Goal: Task Accomplishment & Management: Complete application form

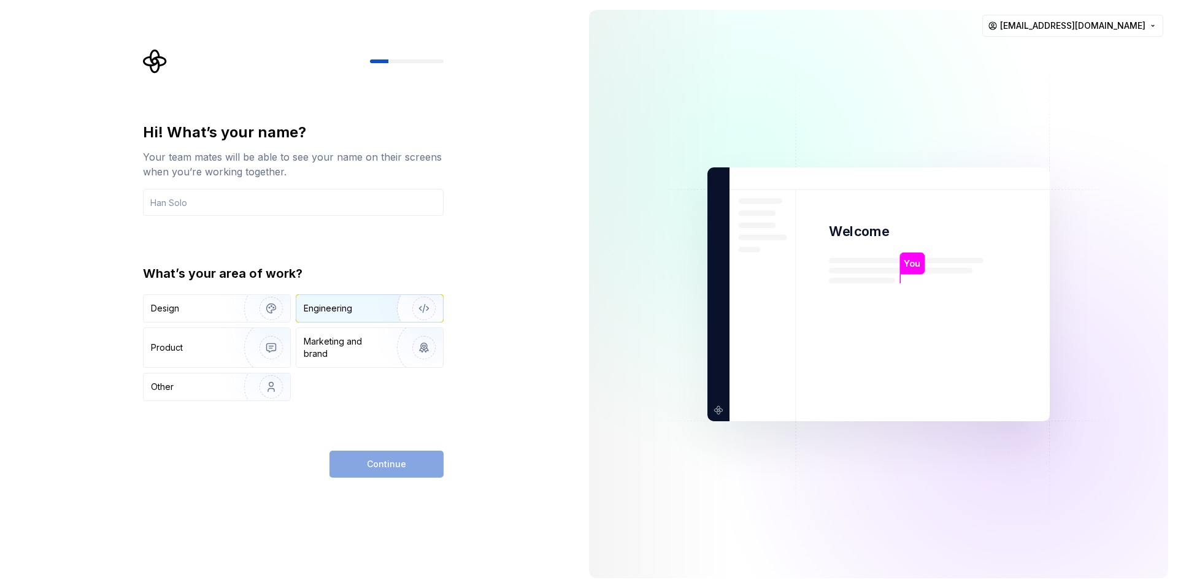
click at [354, 302] on div "Engineering" at bounding box center [353, 308] width 98 height 12
click at [221, 211] on input "text" at bounding box center [293, 202] width 301 height 27
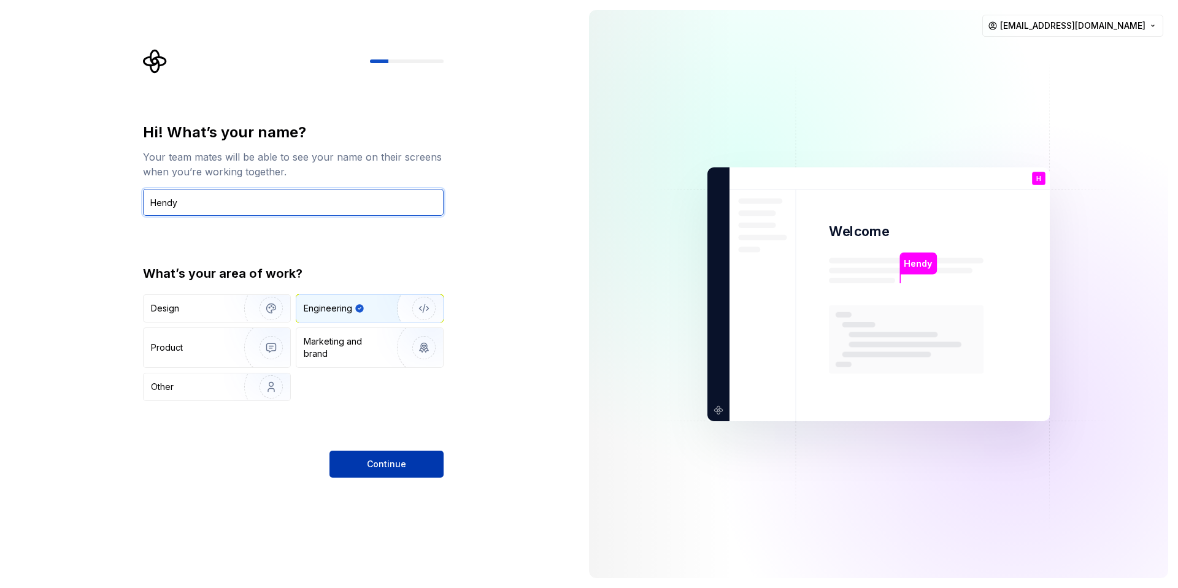
type input "Hendy"
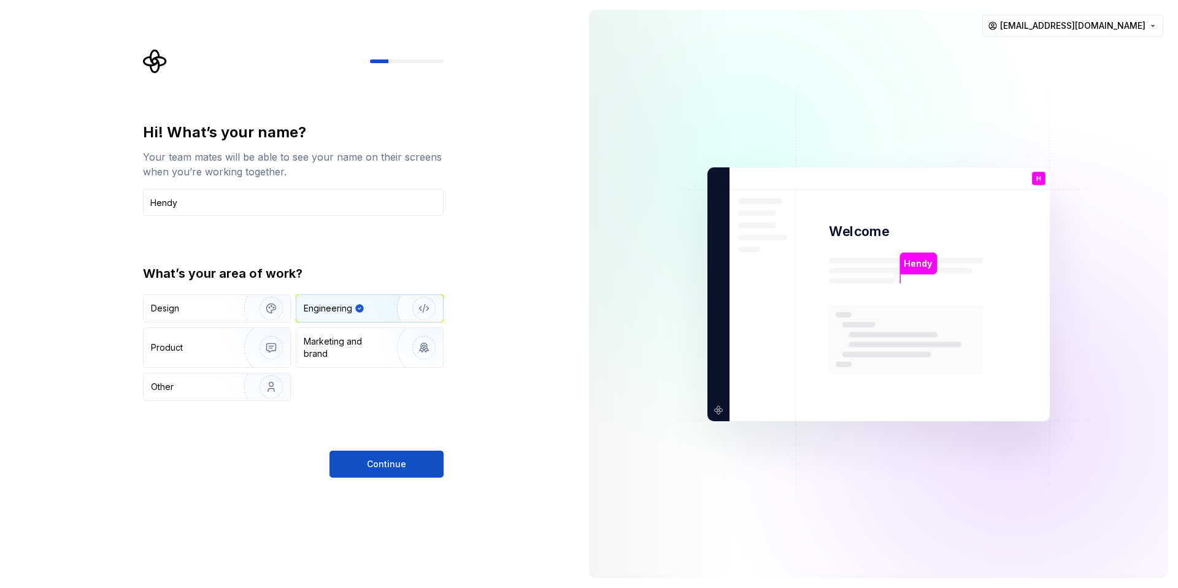
click at [401, 477] on button "Continue" at bounding box center [386, 464] width 114 height 27
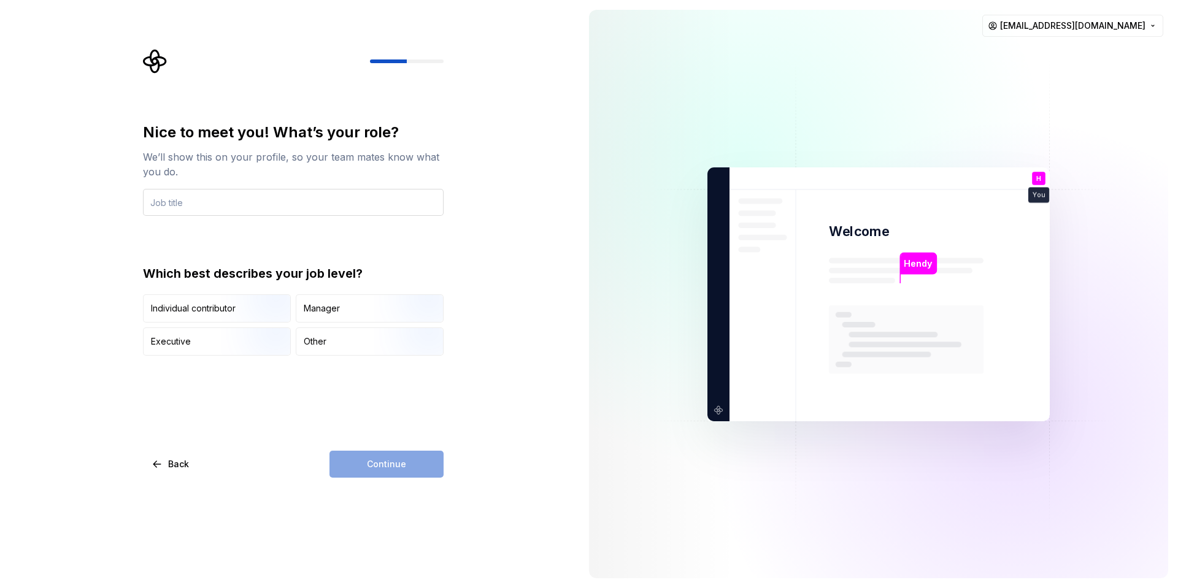
click at [266, 196] on input "text" at bounding box center [293, 202] width 301 height 27
type input "CEO"
click at [454, 400] on div "Nice to meet you! What’s your role? We’ll show this on your profile, so your te…" at bounding box center [297, 263] width 323 height 429
click at [201, 316] on div "Individual contributor" at bounding box center [217, 308] width 147 height 27
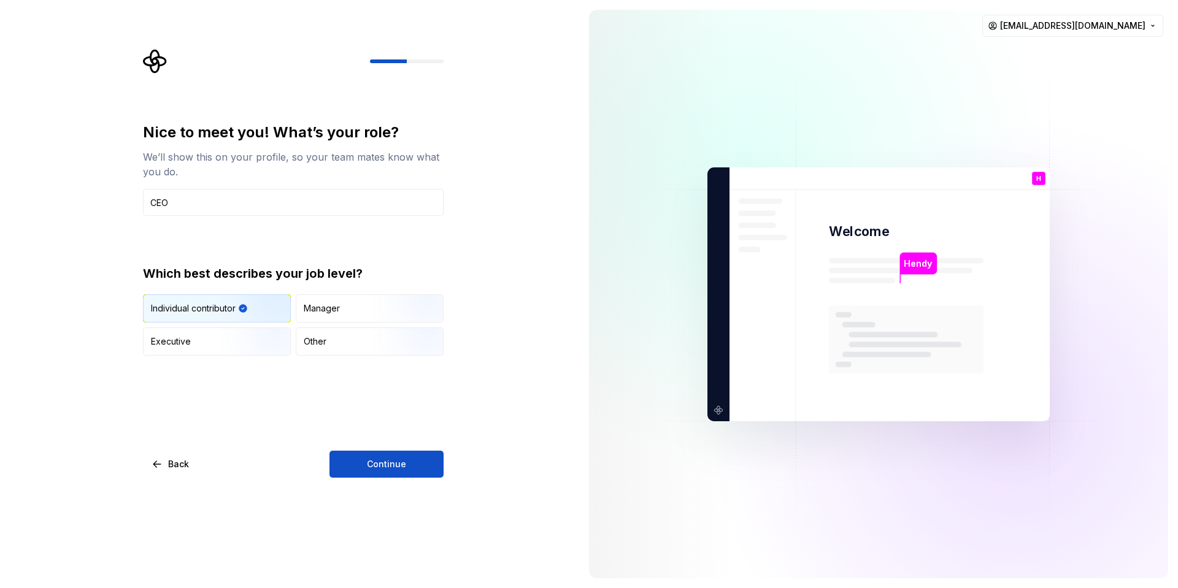
click at [203, 313] on div "Individual contributor" at bounding box center [193, 308] width 85 height 12
click at [203, 331] on div "Executive" at bounding box center [217, 341] width 147 height 27
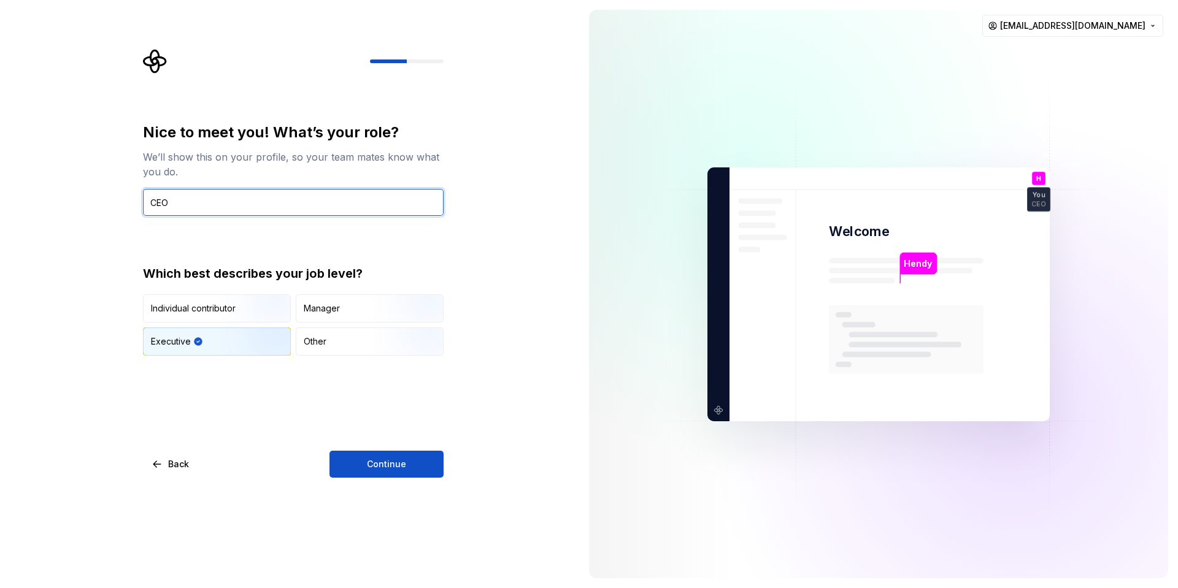
click at [291, 205] on input "CEO" at bounding box center [293, 202] width 301 height 27
click at [291, 210] on input "CEO" at bounding box center [293, 202] width 301 height 27
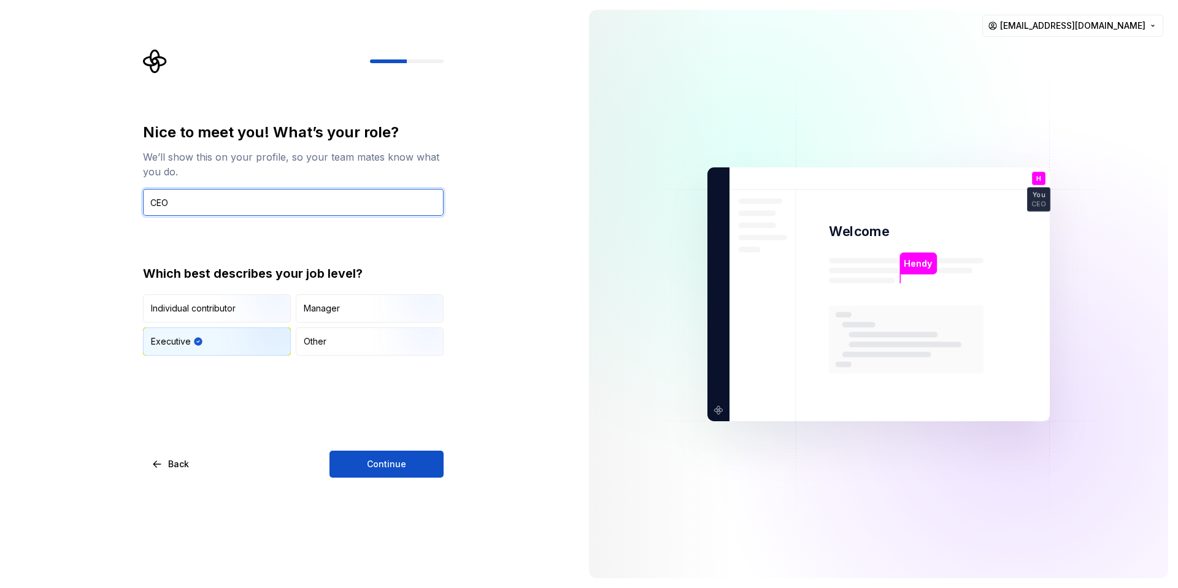
click at [291, 210] on input "CEO" at bounding box center [293, 202] width 301 height 27
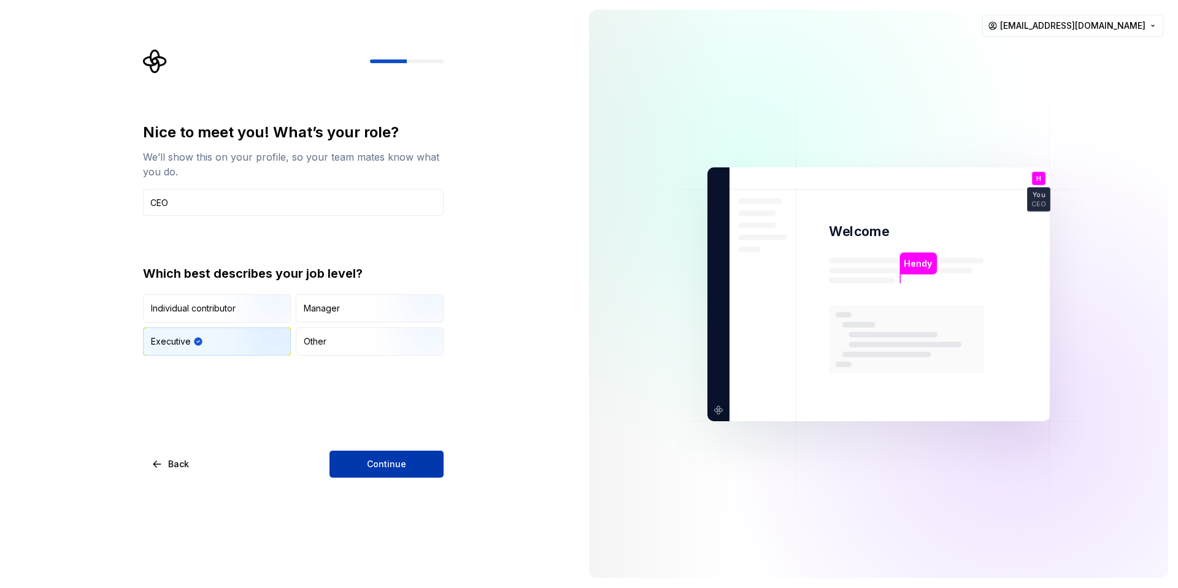
click at [385, 470] on span "Continue" at bounding box center [386, 464] width 39 height 12
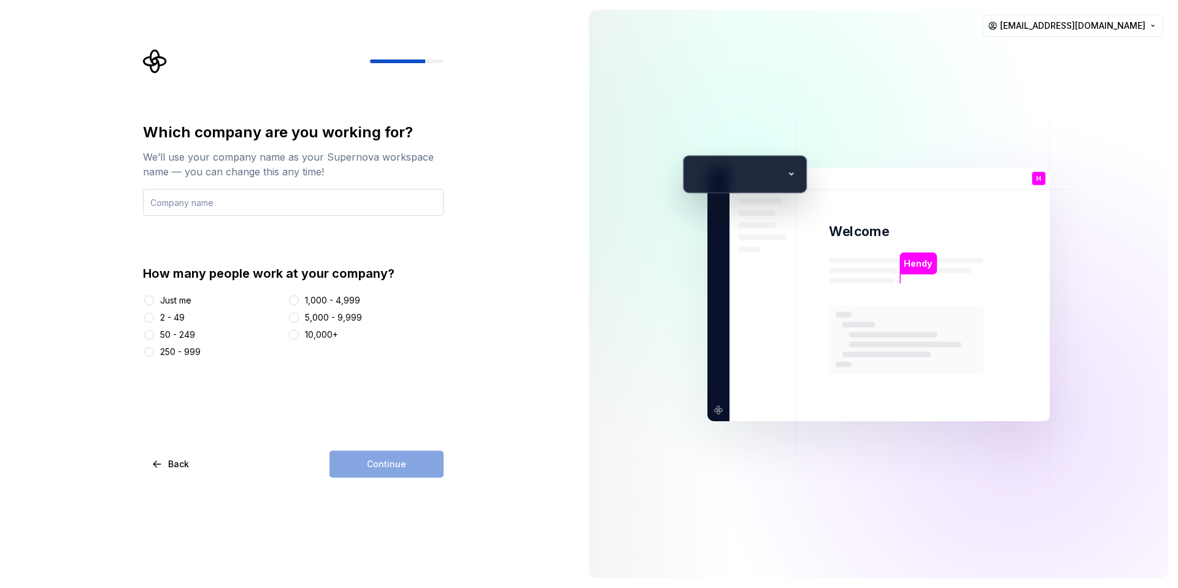
click at [267, 204] on input "text" at bounding box center [293, 202] width 301 height 27
type input "Henotic"
click at [173, 318] on div "2 - 49" at bounding box center [172, 318] width 25 height 12
click at [154, 318] on button "2 - 49" at bounding box center [149, 318] width 10 height 10
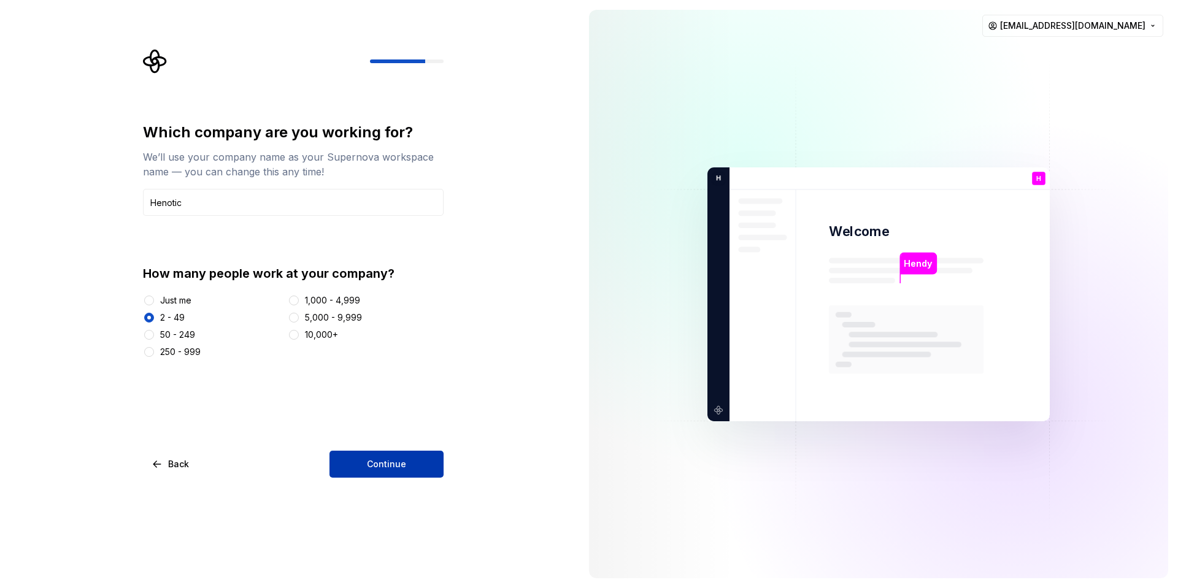
click at [387, 469] on span "Continue" at bounding box center [386, 464] width 39 height 12
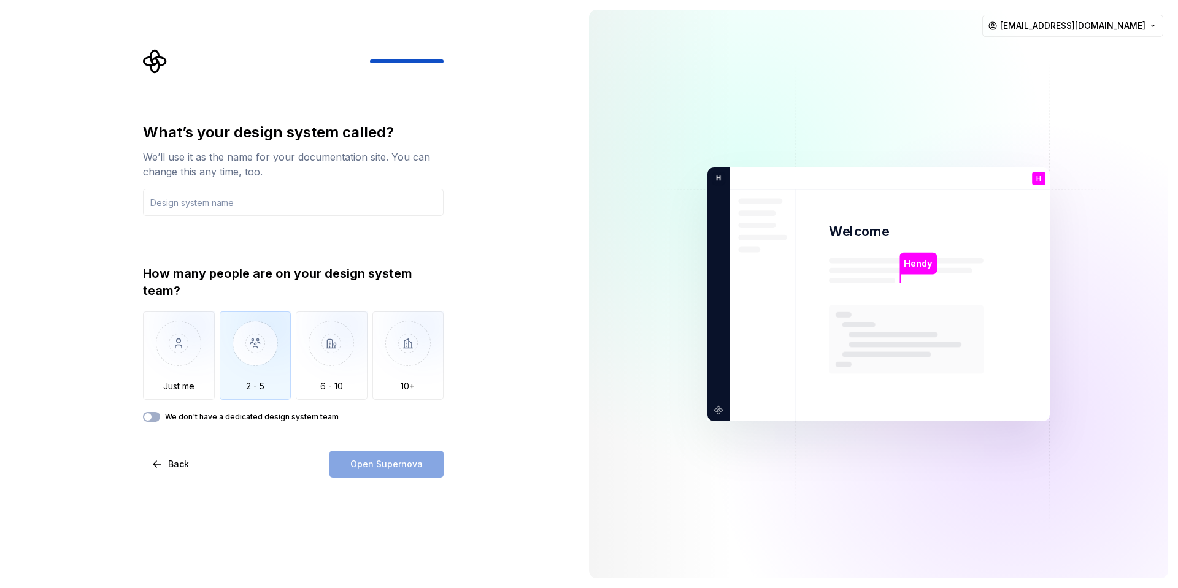
click at [277, 364] on img "button" at bounding box center [256, 353] width 72 height 82
click at [256, 195] on input "text" at bounding box center [293, 202] width 301 height 27
click at [263, 173] on div "We’ll use it as the name for your documentation site. You can change this any t…" at bounding box center [293, 164] width 301 height 29
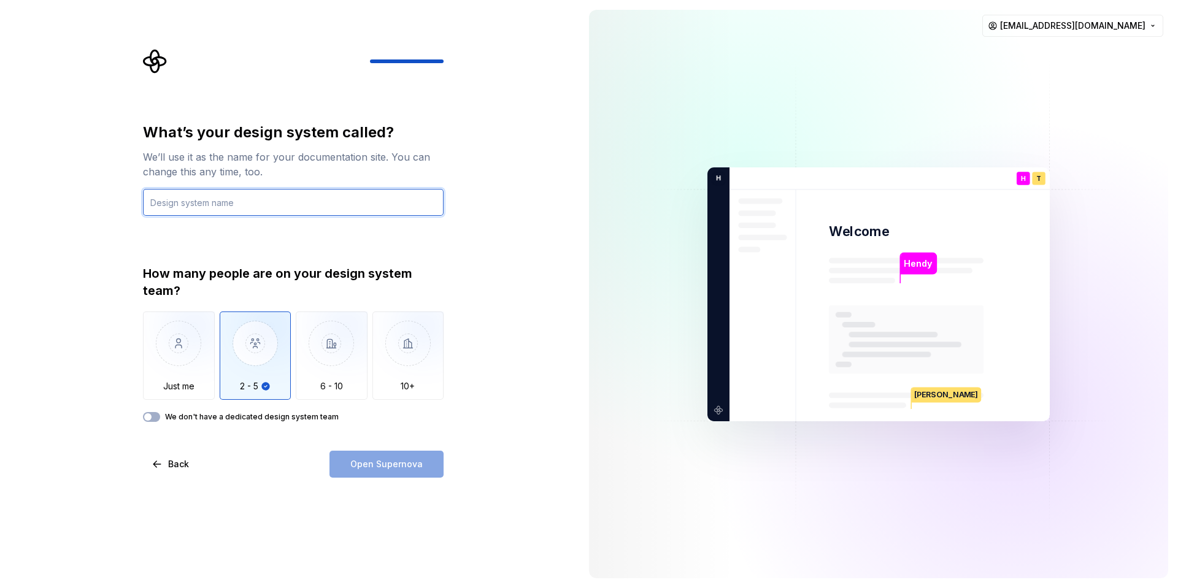
click at [251, 196] on input "text" at bounding box center [293, 202] width 301 height 27
type input "Henotic Designer"
click at [204, 208] on input "Henotic Designer" at bounding box center [293, 202] width 301 height 27
drag, startPoint x: 204, startPoint y: 208, endPoint x: 156, endPoint y: 204, distance: 47.4
click at [156, 204] on input "Henotic Designer" at bounding box center [293, 202] width 301 height 27
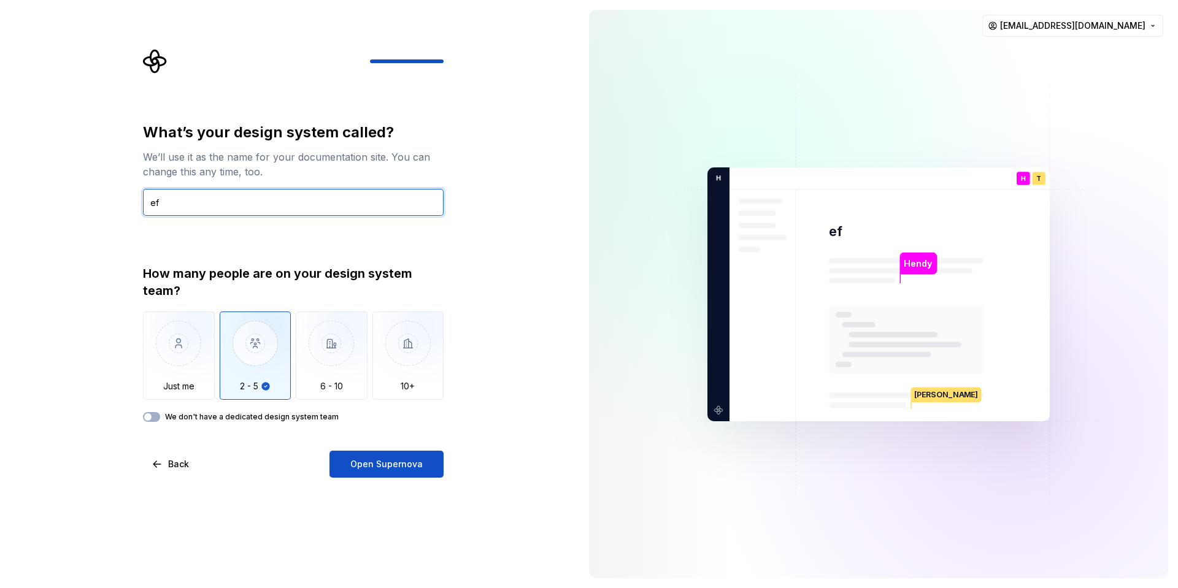
type input "e"
click at [370, 204] on input "text" at bounding box center [293, 202] width 301 height 27
click at [297, 418] on label "We don't have a dedicated design system team" at bounding box center [252, 417] width 174 height 10
click at [160, 418] on button "We don't have a dedicated design system team" at bounding box center [151, 417] width 17 height 10
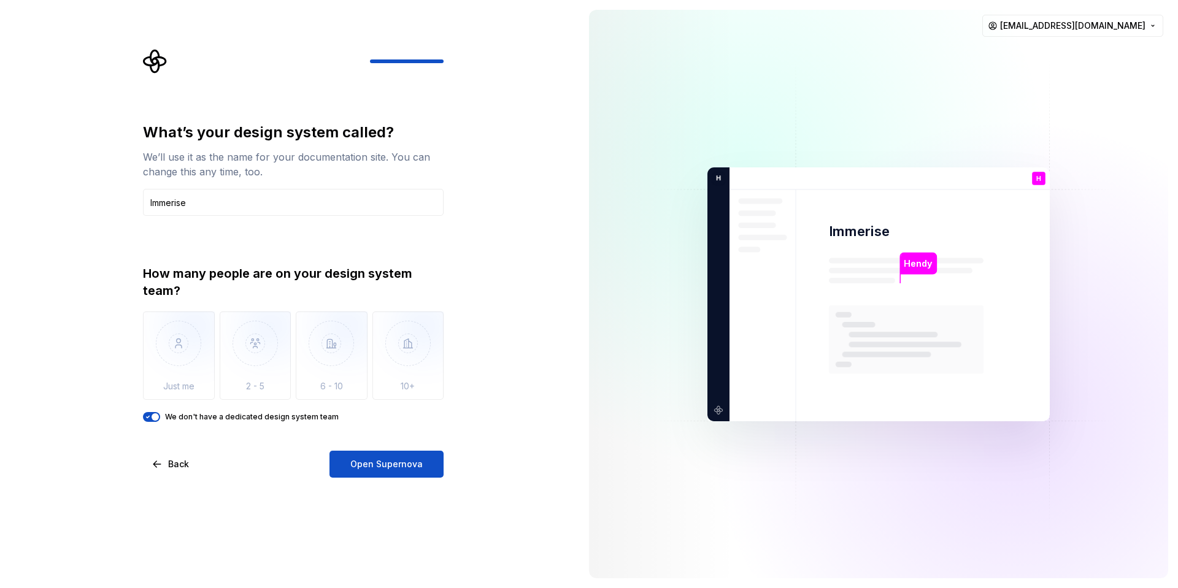
click at [245, 414] on label "We don't have a dedicated design system team" at bounding box center [252, 417] width 174 height 10
click at [160, 414] on button "We don't have a dedicated design system team" at bounding box center [151, 417] width 17 height 10
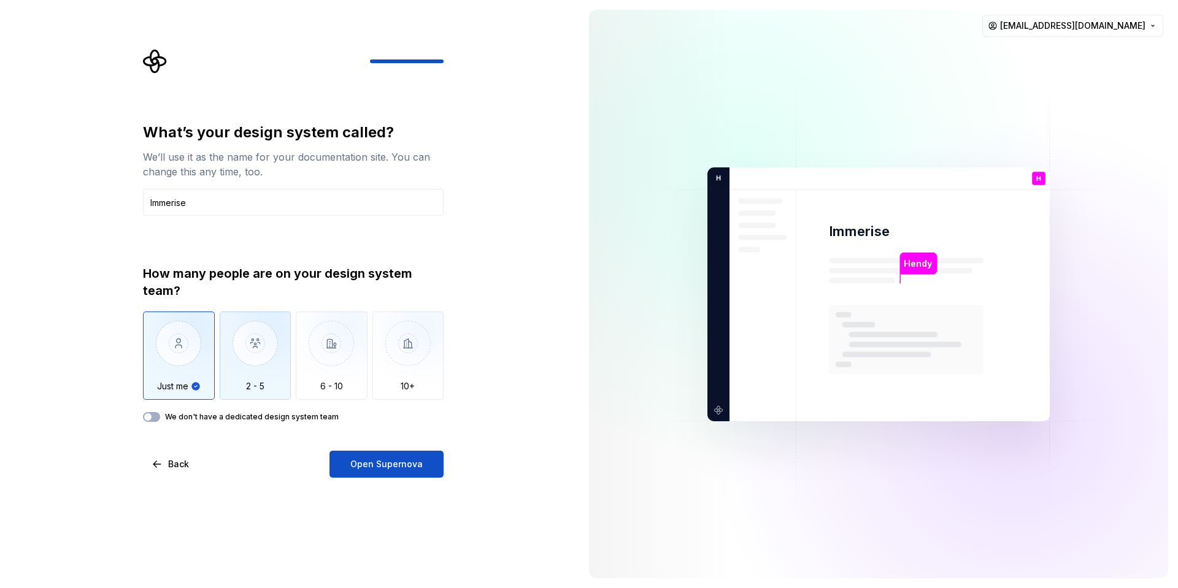
click at [264, 362] on img "button" at bounding box center [256, 353] width 72 height 82
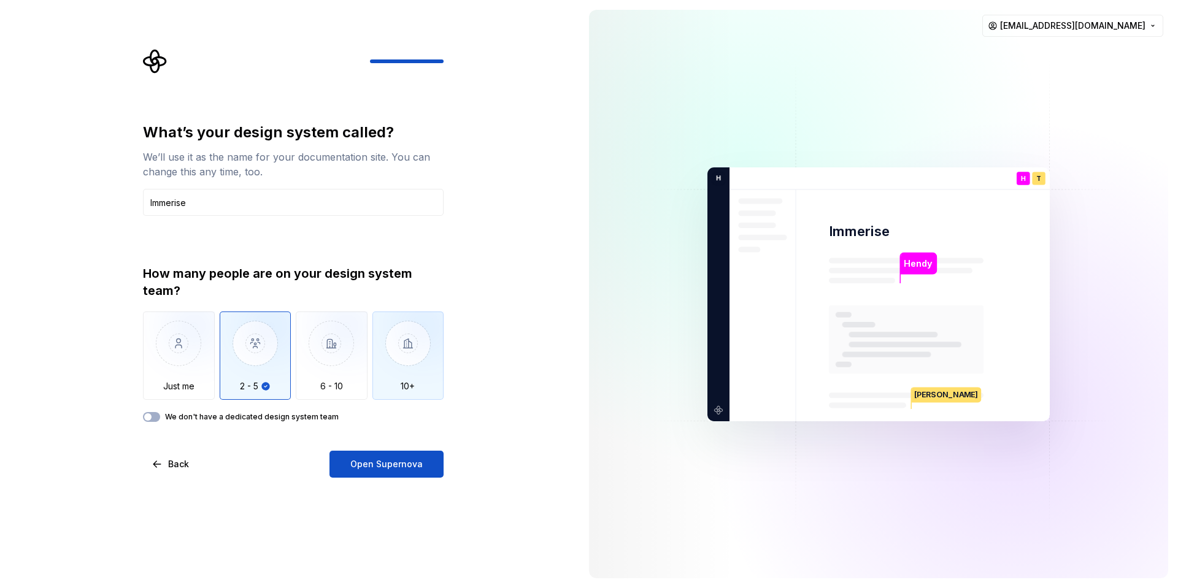
click at [413, 367] on img "button" at bounding box center [408, 353] width 72 height 82
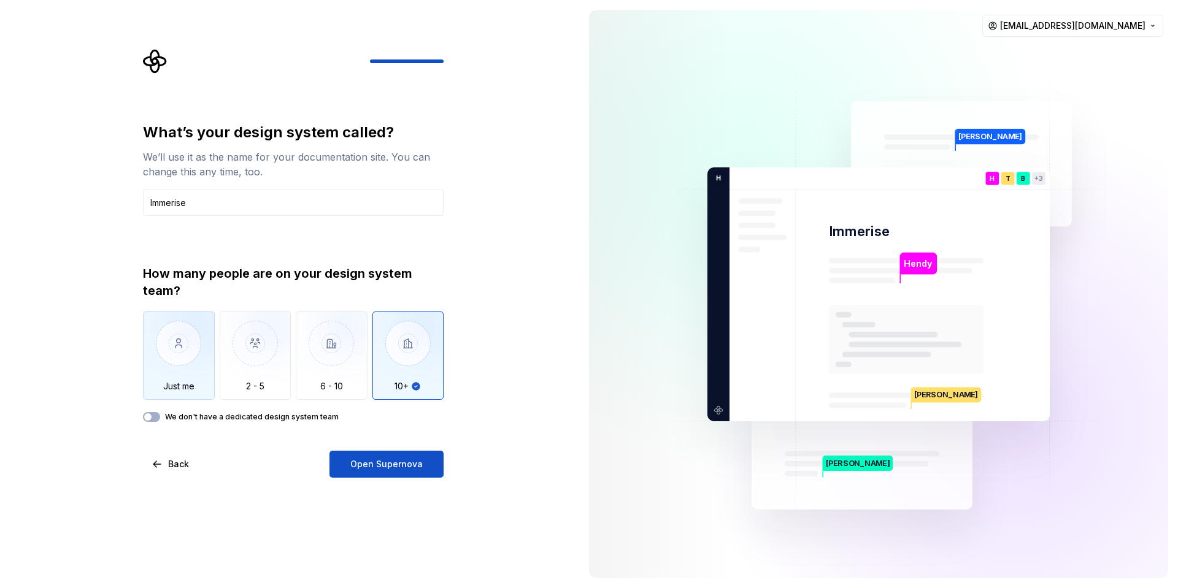
click at [162, 359] on img "button" at bounding box center [179, 353] width 72 height 82
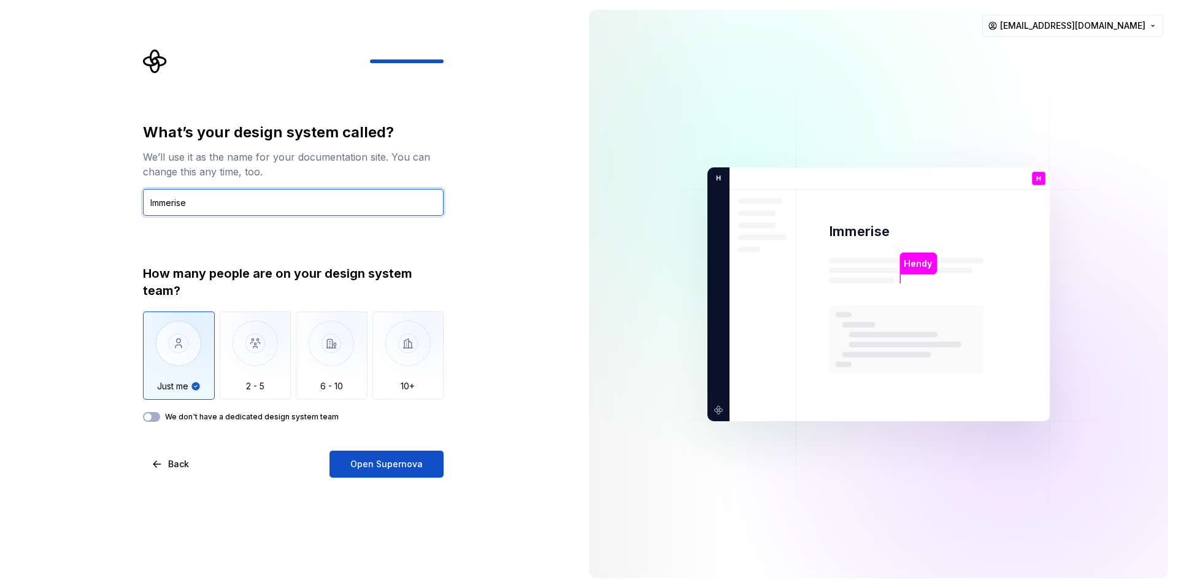
click at [180, 205] on input "Immerise" at bounding box center [293, 202] width 301 height 27
type input "Henotic Designer"
click at [149, 418] on span "button" at bounding box center [147, 416] width 7 height 7
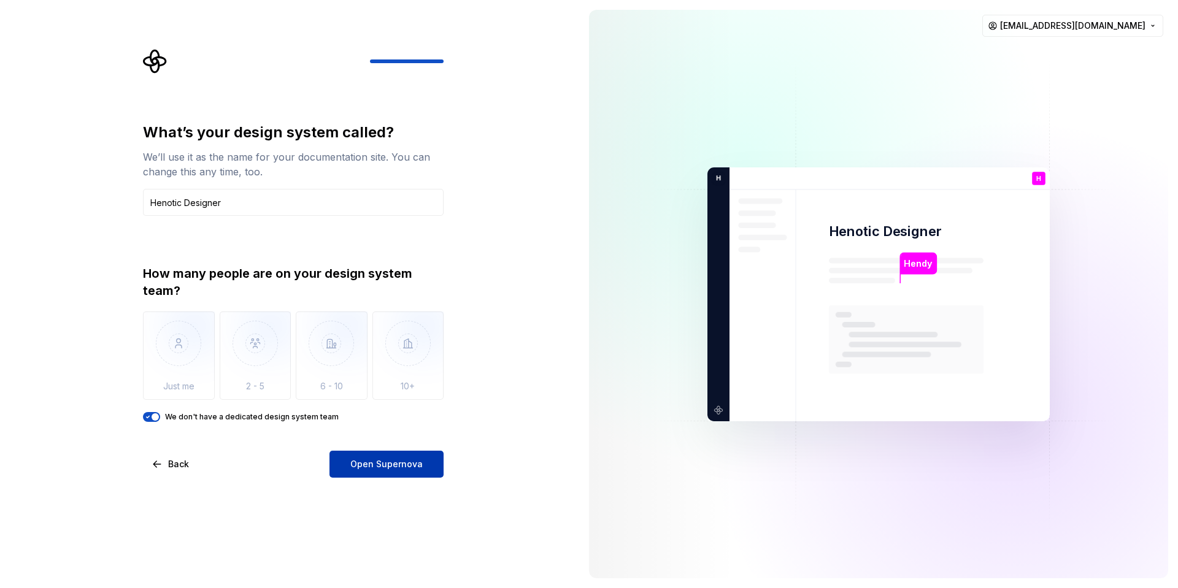
click at [420, 463] on button "Open Supernova" at bounding box center [386, 464] width 114 height 27
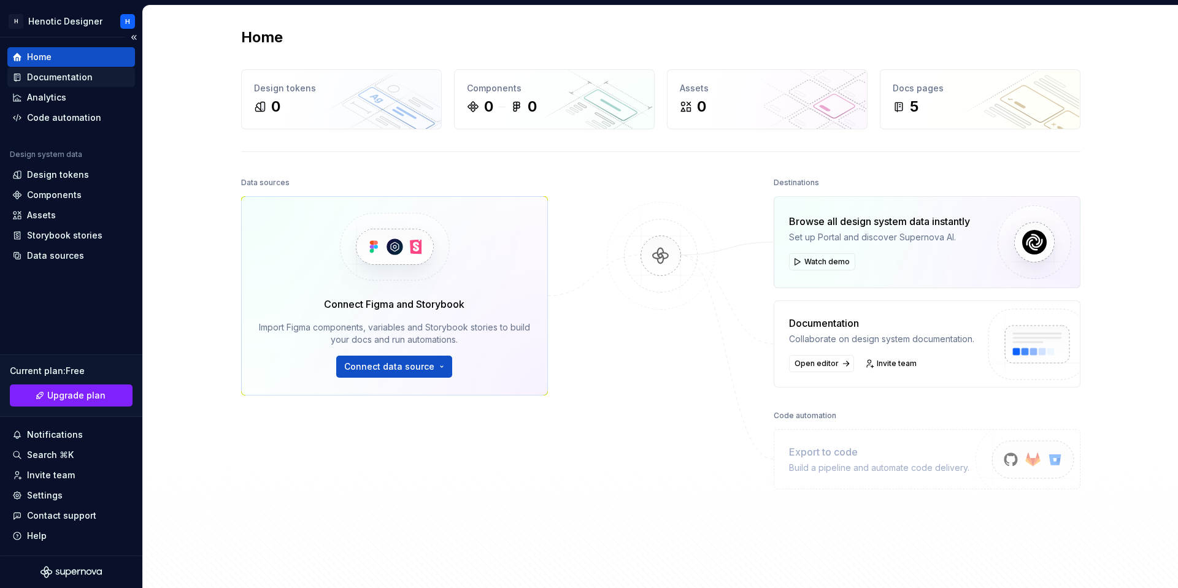
click at [72, 77] on div "Documentation" at bounding box center [60, 77] width 66 height 12
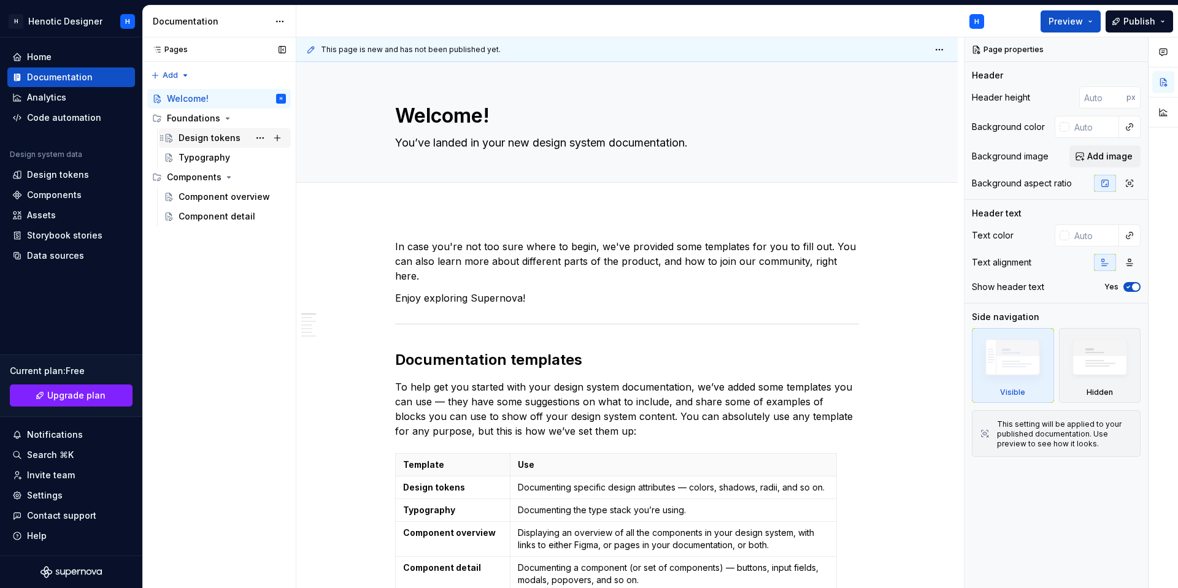
click at [209, 142] on div "Design tokens" at bounding box center [209, 138] width 62 height 12
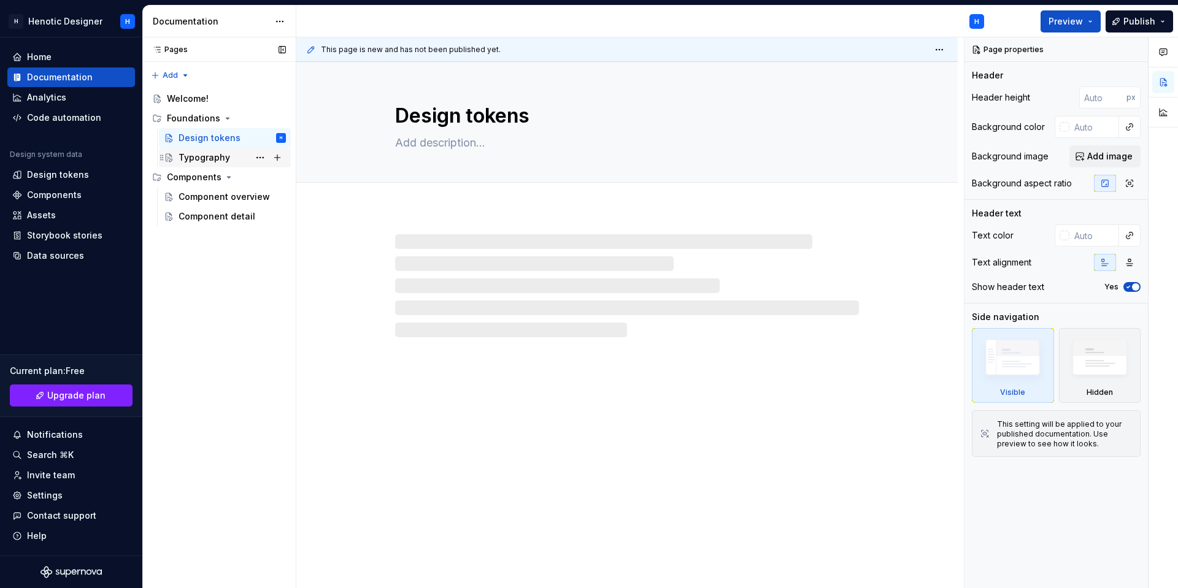
click at [227, 163] on div "Typography" at bounding box center [204, 157] width 52 height 12
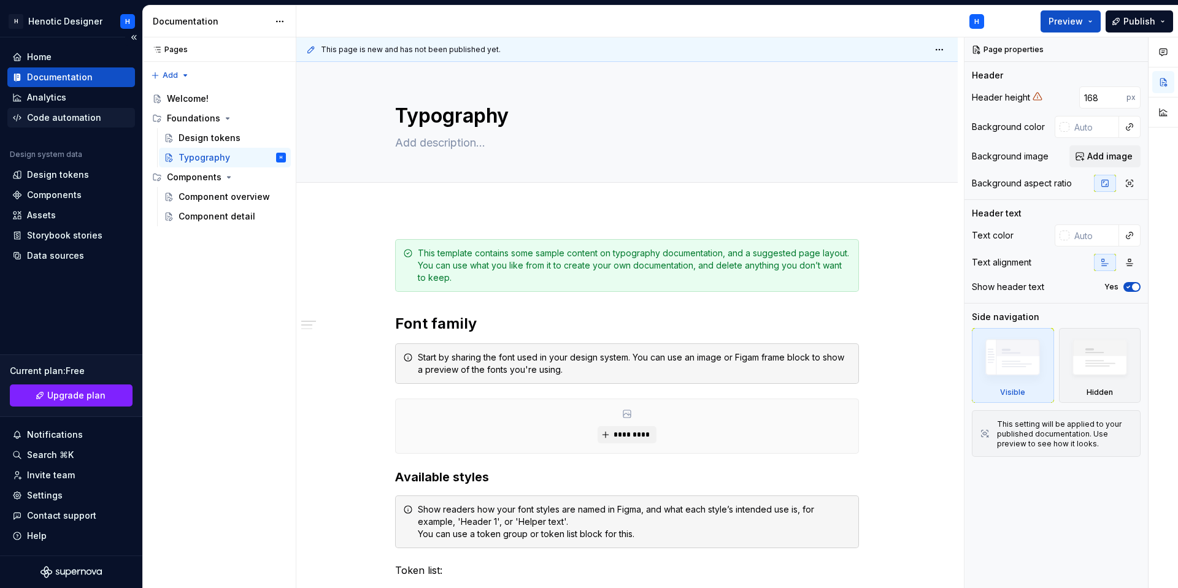
type textarea "*"
click at [69, 123] on div "Code automation" at bounding box center [64, 118] width 74 height 12
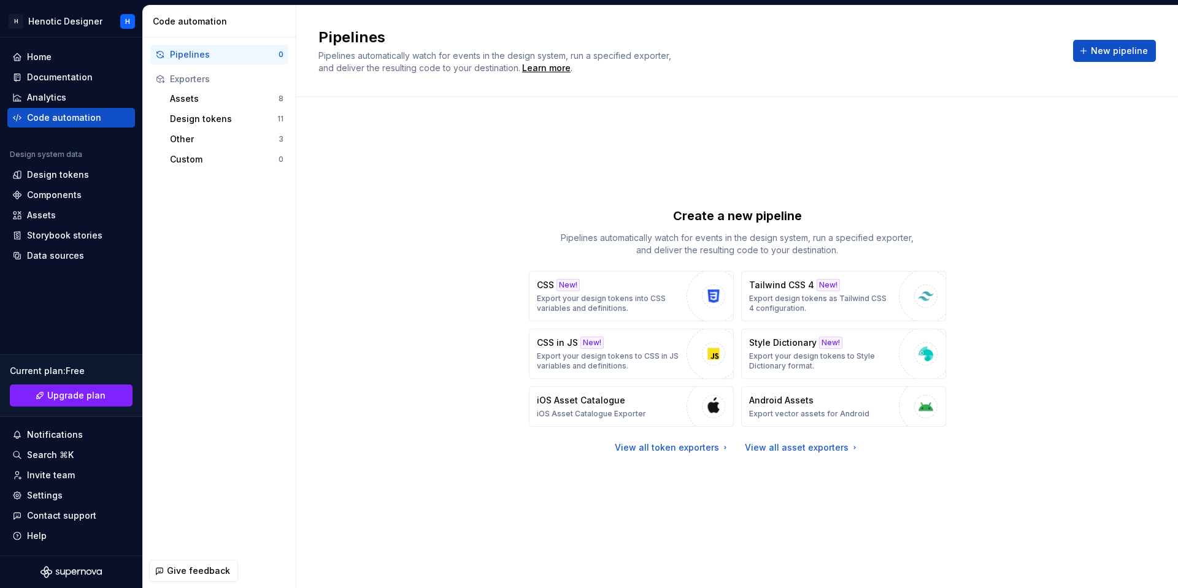
click at [425, 161] on div "Create a new pipeline Pipelines automatically watch for events in the design sy…" at bounding box center [736, 330] width 837 height 423
click at [787, 221] on p "Create a new pipeline" at bounding box center [737, 215] width 129 height 17
click at [754, 220] on p "Create a new pipeline" at bounding box center [737, 215] width 129 height 17
